Goal: Find specific page/section: Find specific page/section

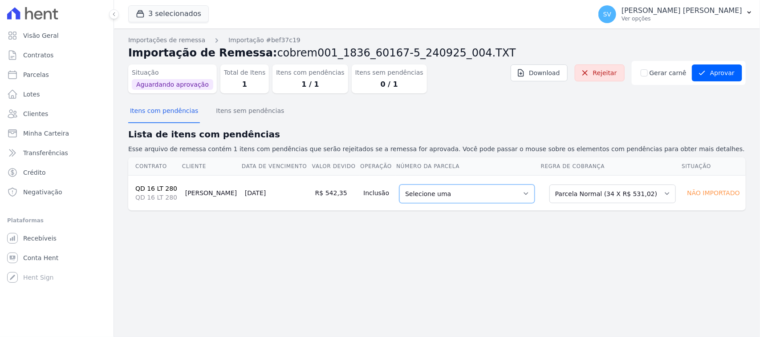
click at [412, 197] on select "Selecione uma 6 - [DATE] - R$ 531,02 - Agendado 7 - [DATE] - R$ 531,02 - Agenda…" at bounding box center [466, 194] width 135 height 19
drag, startPoint x: 339, startPoint y: 251, endPoint x: 334, endPoint y: 247, distance: 6.1
click at [339, 250] on div "Importações de remessa Importação #bef37c19 Importação de Remessa: cobrem001_18…" at bounding box center [437, 182] width 646 height 309
click at [53, 69] on link "Parcelas" at bounding box center [57, 75] width 106 height 18
select select
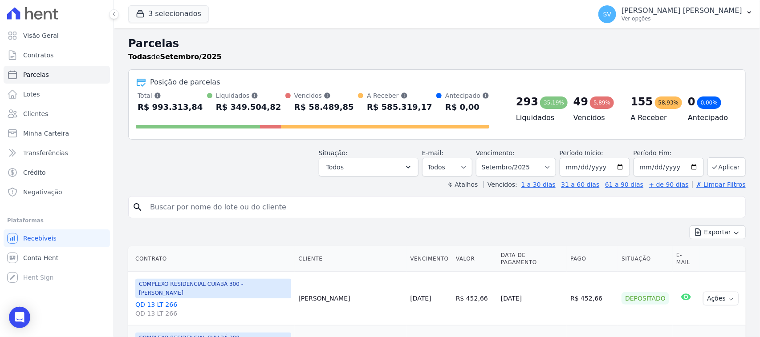
click at [310, 204] on input "search" at bounding box center [443, 208] width 597 height 18
paste input "[PERSON_NAME] [PERSON_NAME] FILHO"
type input "[PERSON_NAME] [PERSON_NAME] FILHO"
select select
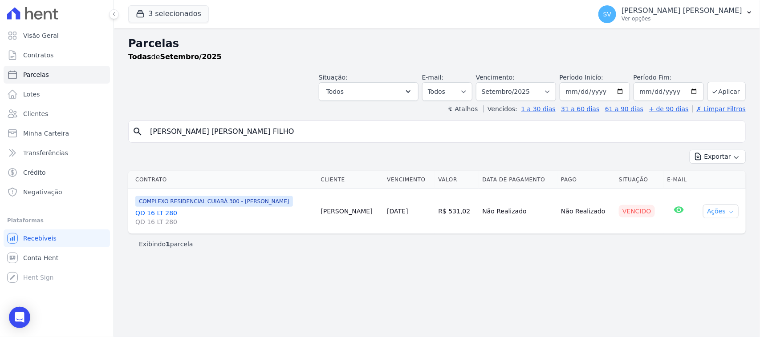
click at [710, 215] on button "Ações" at bounding box center [721, 212] width 36 height 14
click at [694, 232] on link "Ver boleto" at bounding box center [716, 232] width 85 height 16
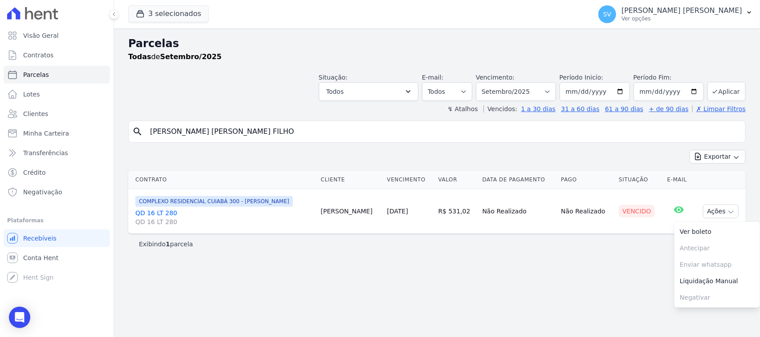
drag, startPoint x: 657, startPoint y: 9, endPoint x: 657, endPoint y: 33, distance: 24.5
click at [657, 8] on p "[PERSON_NAME] [PERSON_NAME]" at bounding box center [681, 10] width 121 height 9
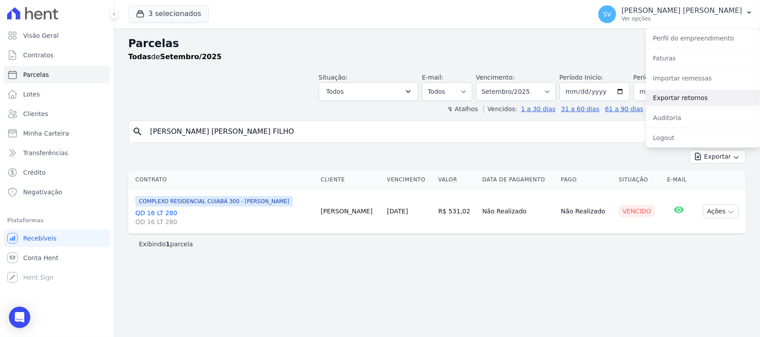
click at [677, 101] on link "Exportar retornos" at bounding box center [703, 98] width 114 height 16
